Goal: Task Accomplishment & Management: Manage account settings

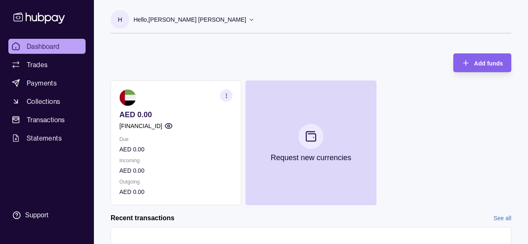
click at [221, 20] on p "Hello, [PERSON_NAME] [PERSON_NAME]" at bounding box center [190, 19] width 113 height 9
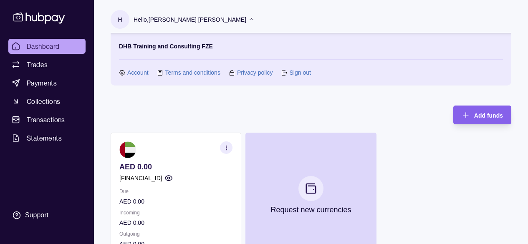
click at [147, 69] on link "Account" at bounding box center [137, 72] width 21 height 9
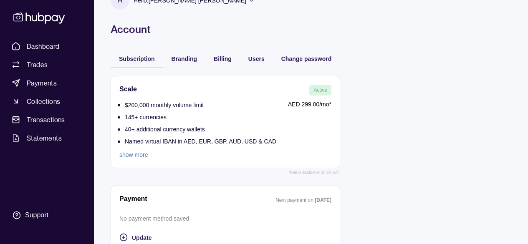
scroll to position [21, 0]
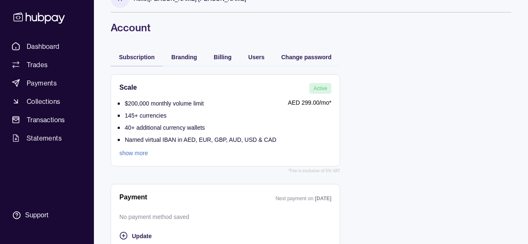
click at [136, 154] on link "show more" at bounding box center [197, 153] width 157 height 9
click at [165, 104] on p "$200,000 monthly volume limit" at bounding box center [164, 103] width 79 height 7
click at [39, 99] on span "Collections" at bounding box center [43, 101] width 33 height 10
